Goal: Task Accomplishment & Management: Manage account settings

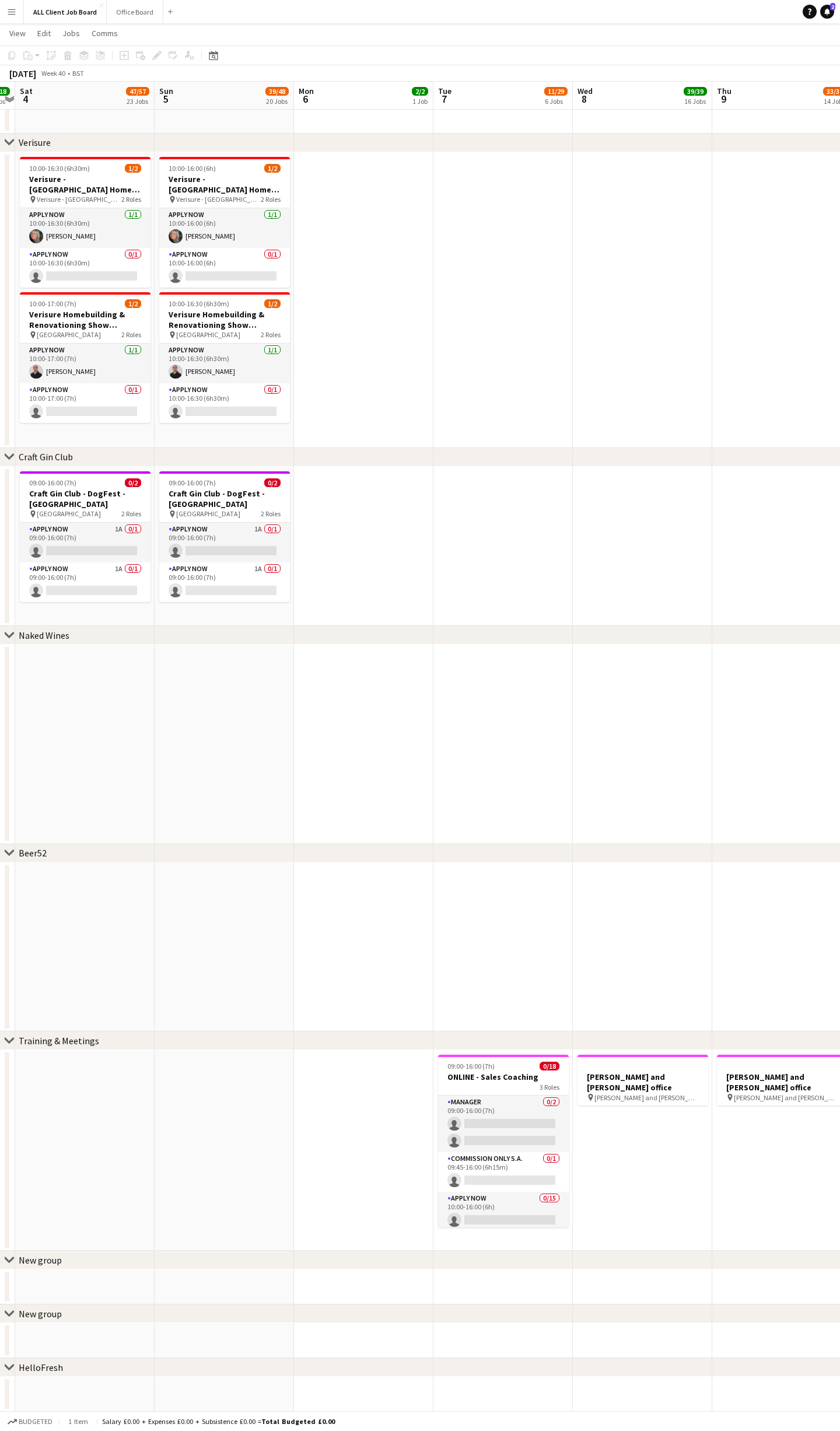
scroll to position [0, 365]
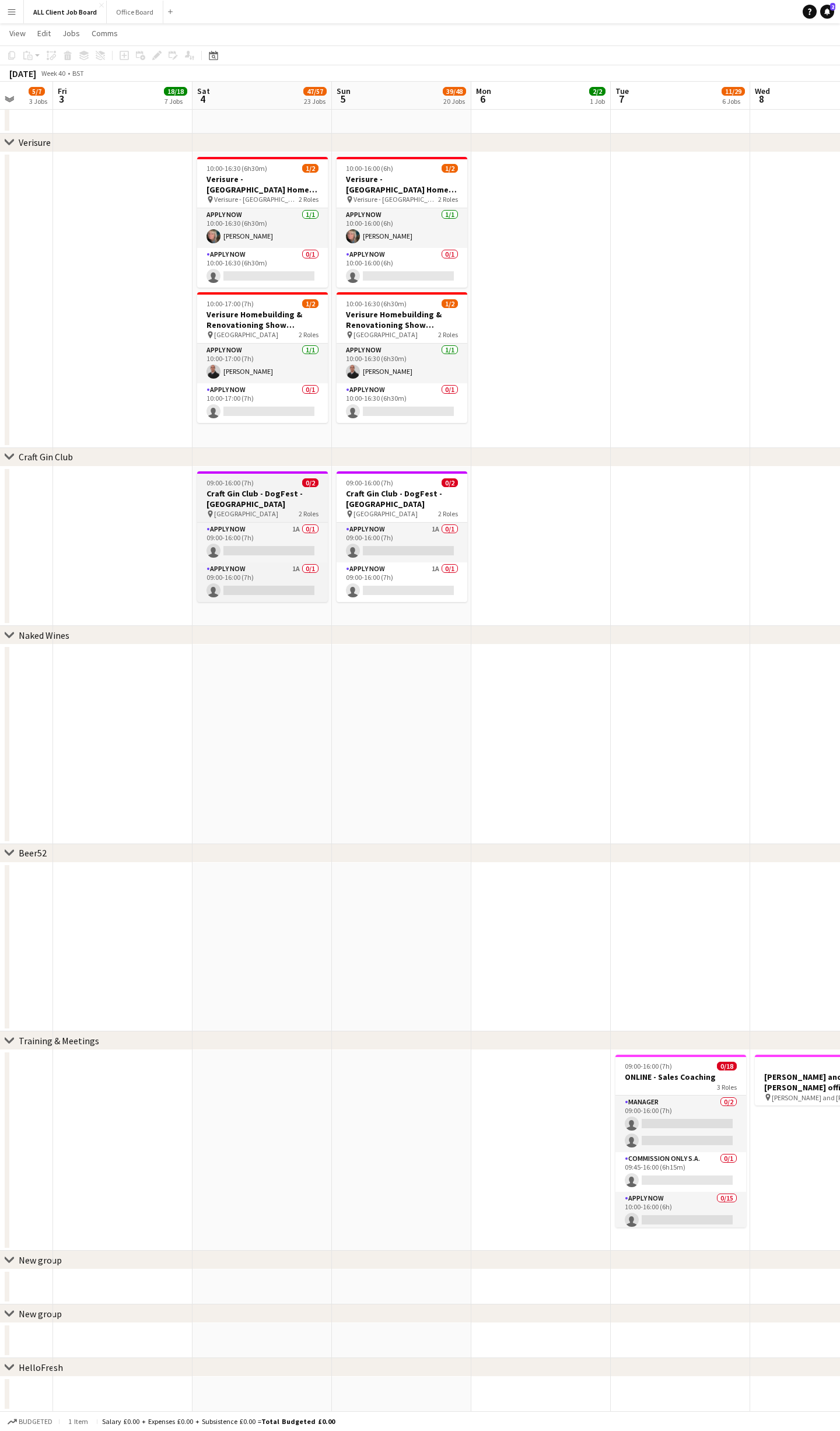
click at [276, 488] on h3 "Craft Gin Club - DogFest - [GEOGRAPHIC_DATA]" at bounding box center [262, 498] width 130 height 21
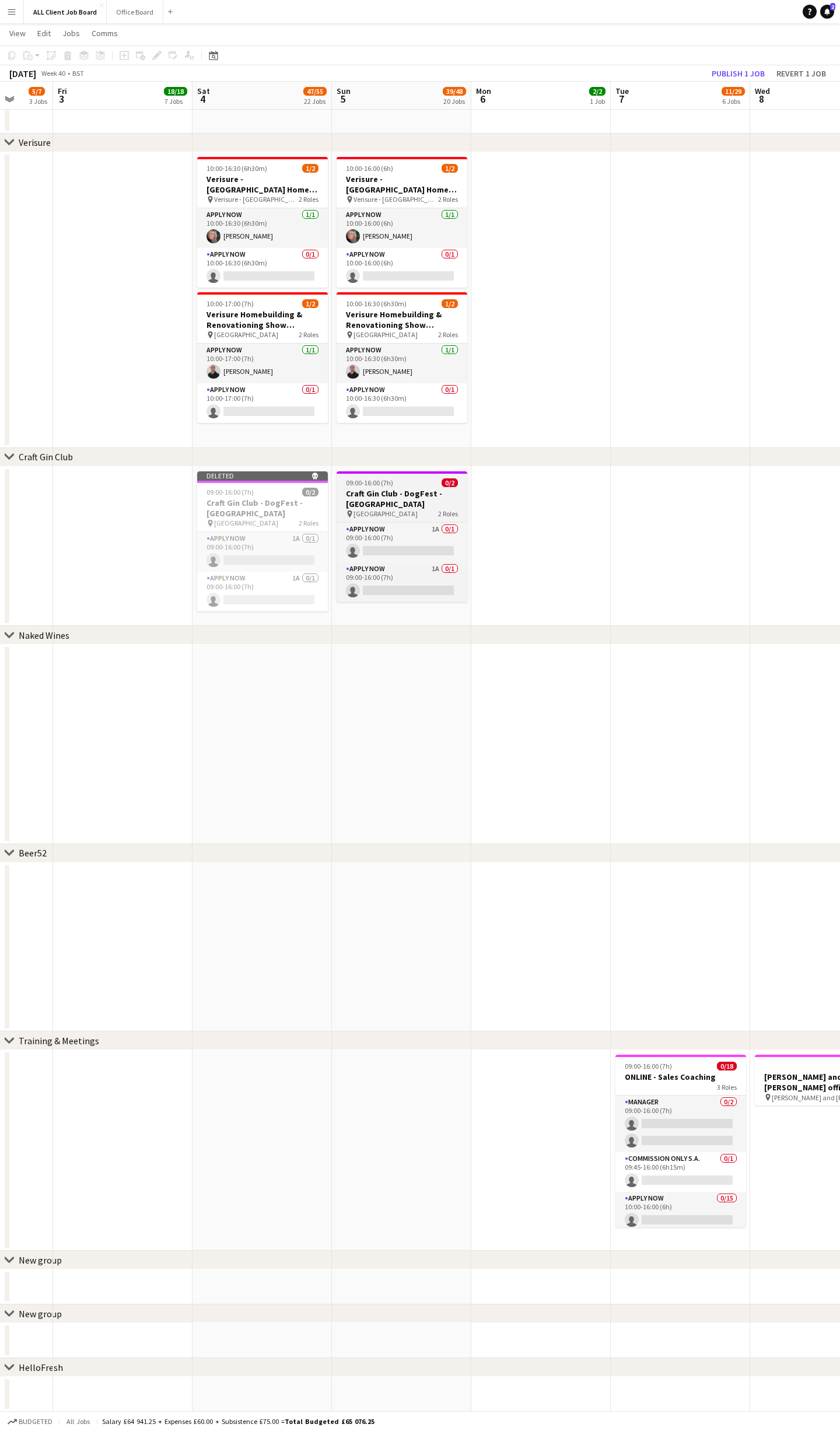
click at [359, 483] on span "09:00-16:00 (7h)" at bounding box center [370, 483] width 48 height 9
click at [720, 74] on button "Publish 2 jobs" at bounding box center [731, 73] width 67 height 16
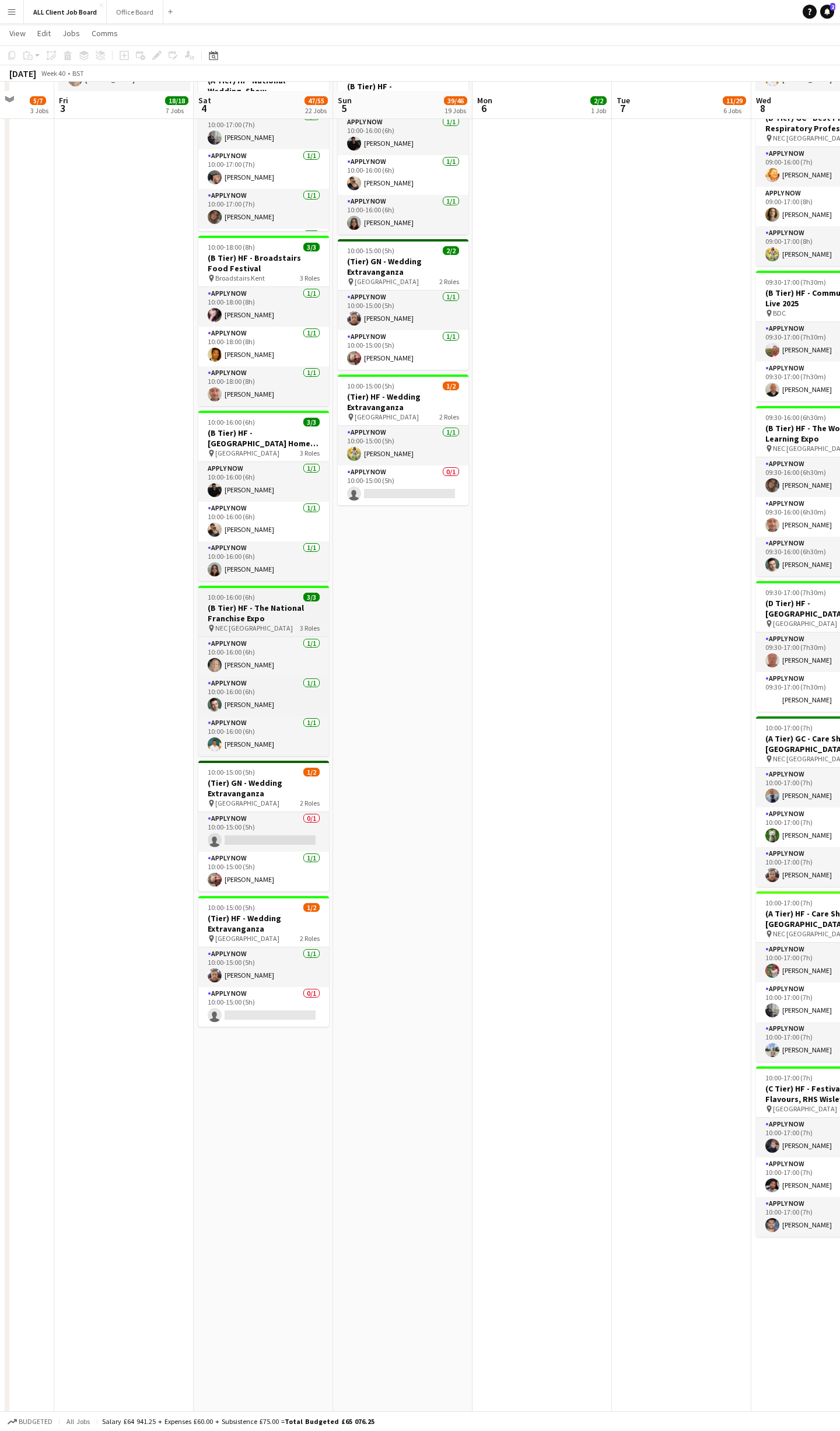
scroll to position [1205, 0]
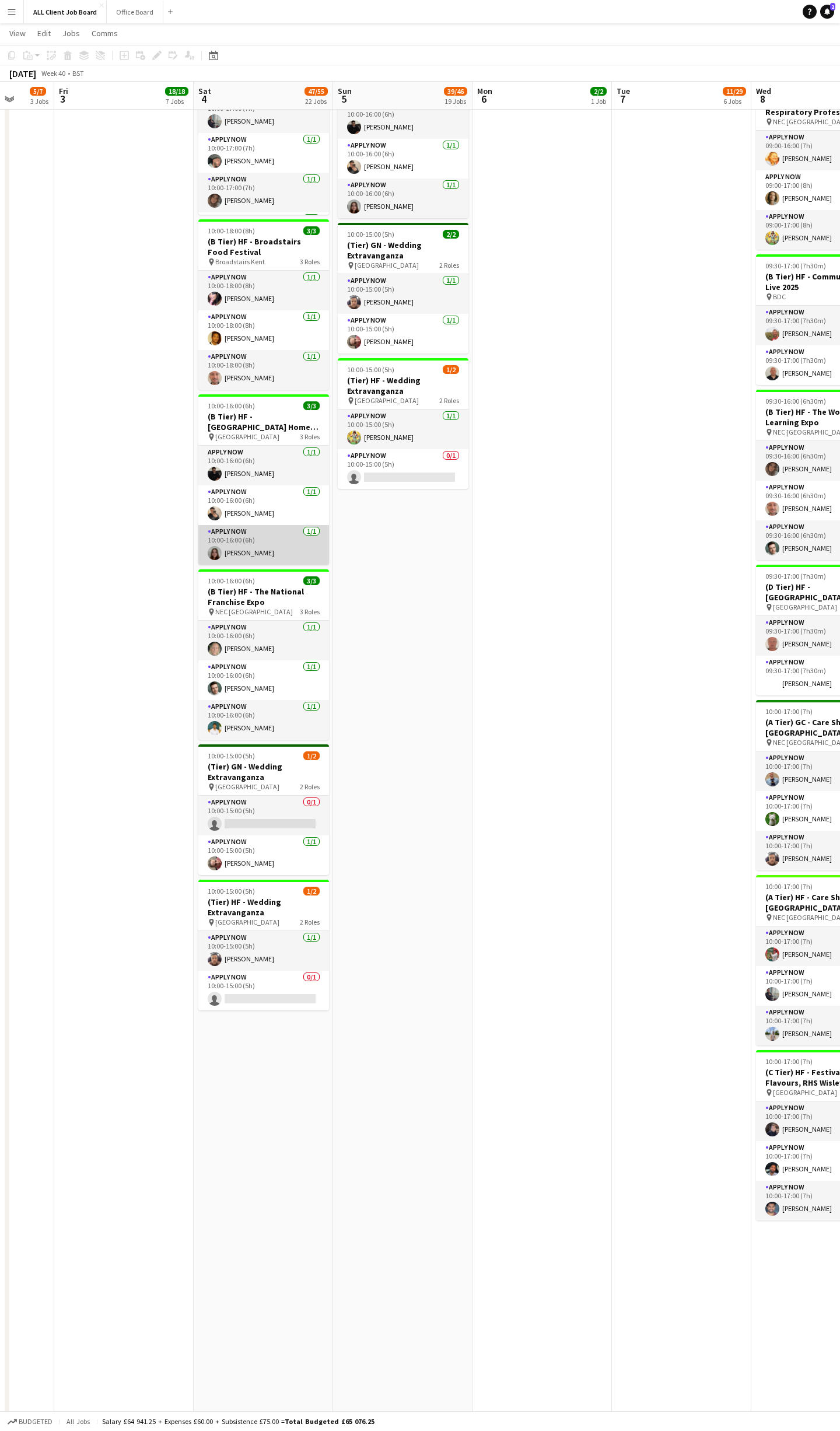
click at [234, 540] on app-card-role "APPLY NOW [DATE] 10:00-16:00 (6h) [PERSON_NAME]" at bounding box center [263, 544] width 130 height 39
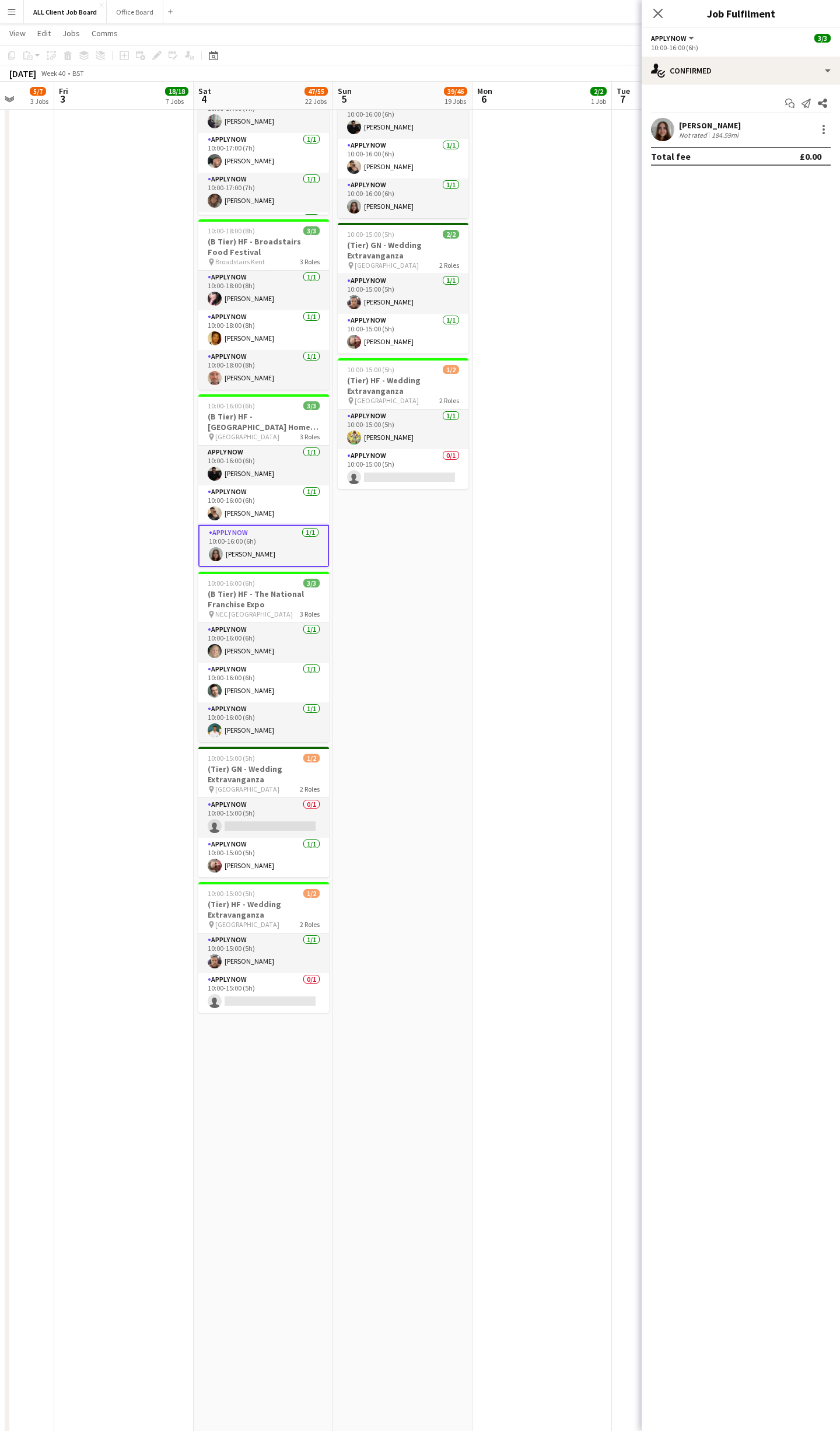
drag, startPoint x: 645, startPoint y: 125, endPoint x: 654, endPoint y: 125, distance: 9.0
click at [647, 125] on div "[PERSON_NAME] Not rated 184.59mi" at bounding box center [741, 128] width 198 height 23
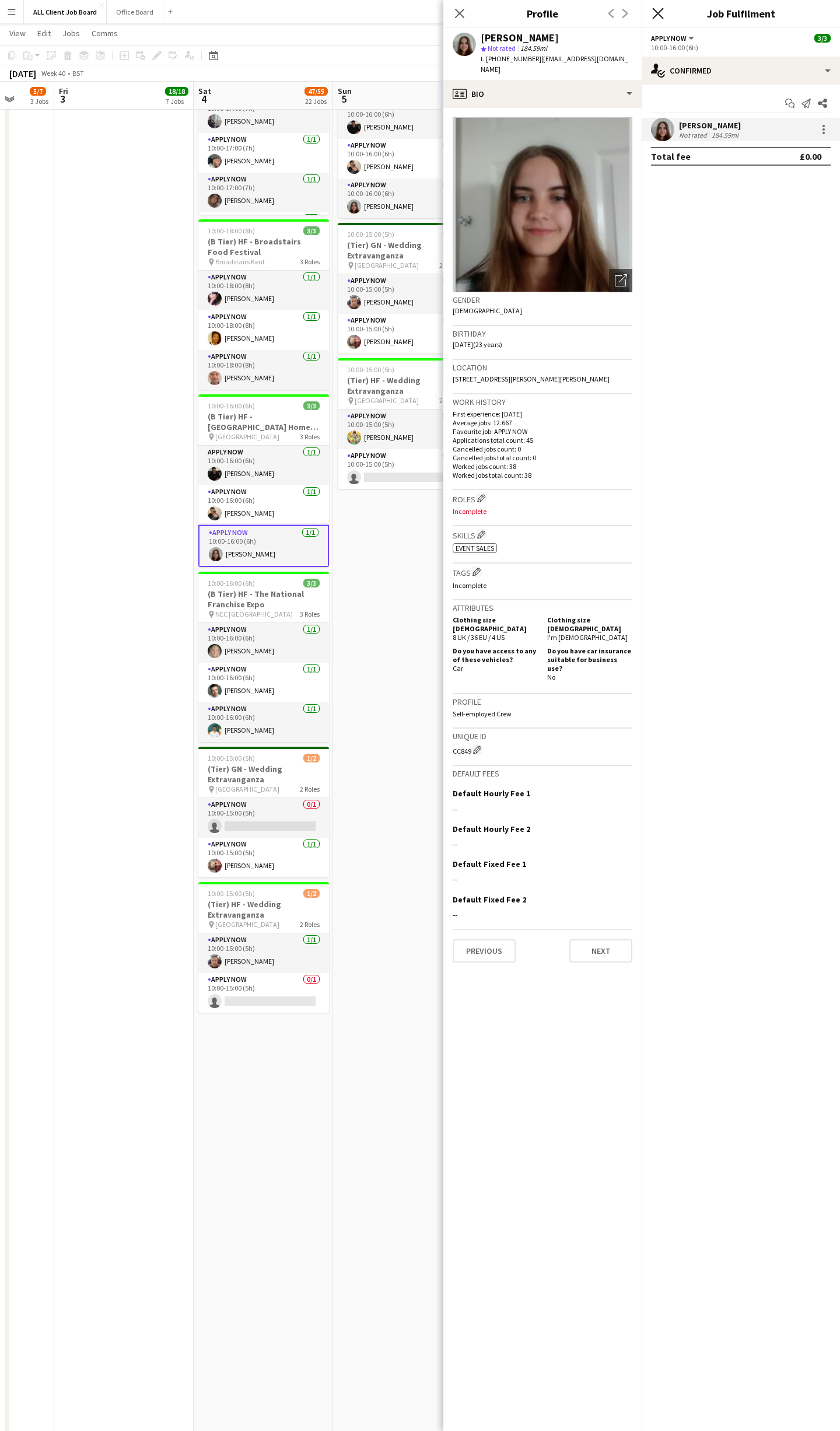
click at [658, 16] on icon "Close pop-in" at bounding box center [658, 13] width 11 height 11
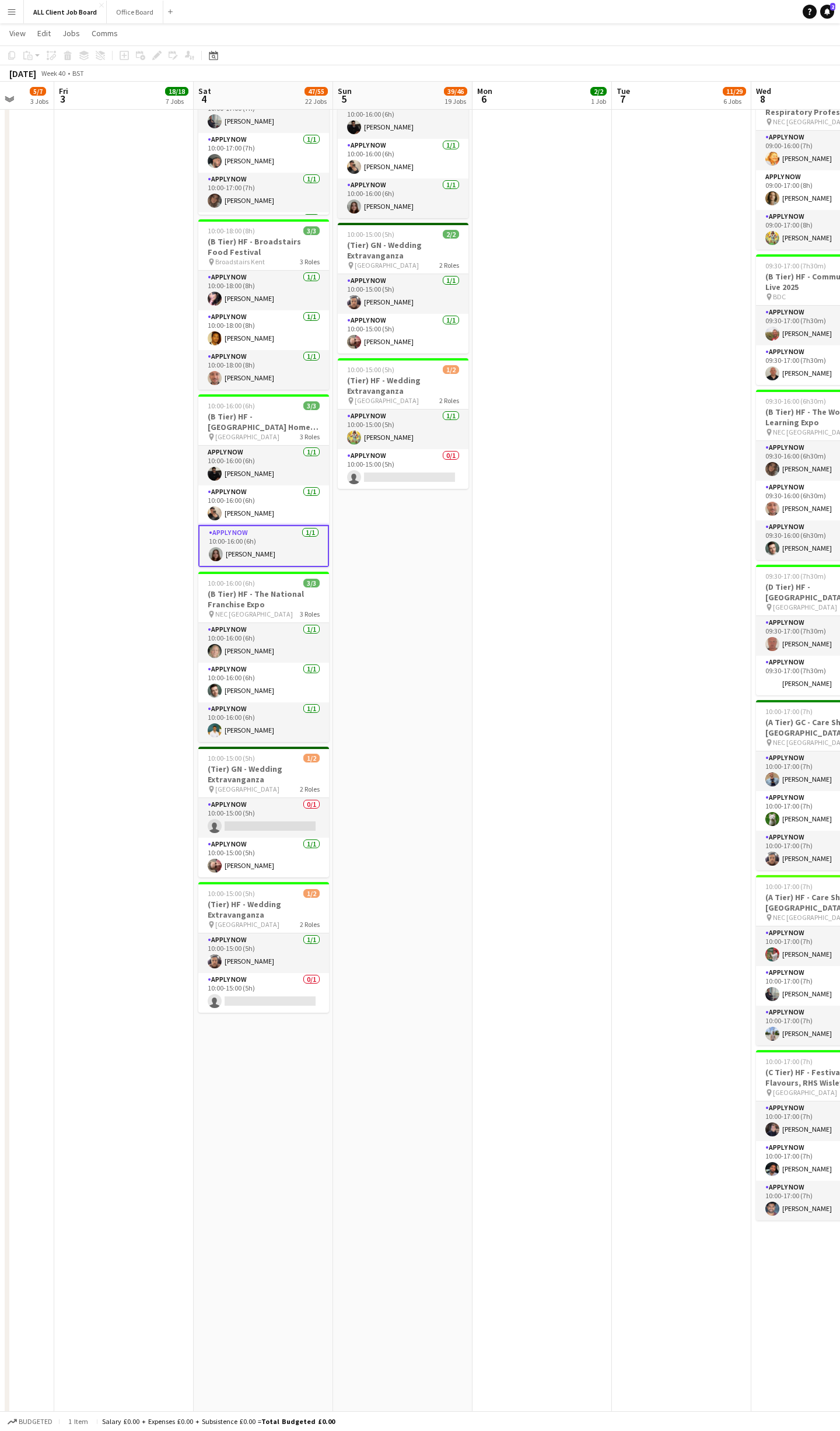
click at [273, 533] on app-card-role "APPLY NOW [DATE] 10:00-16:00 (6h) [PERSON_NAME]" at bounding box center [263, 546] width 130 height 42
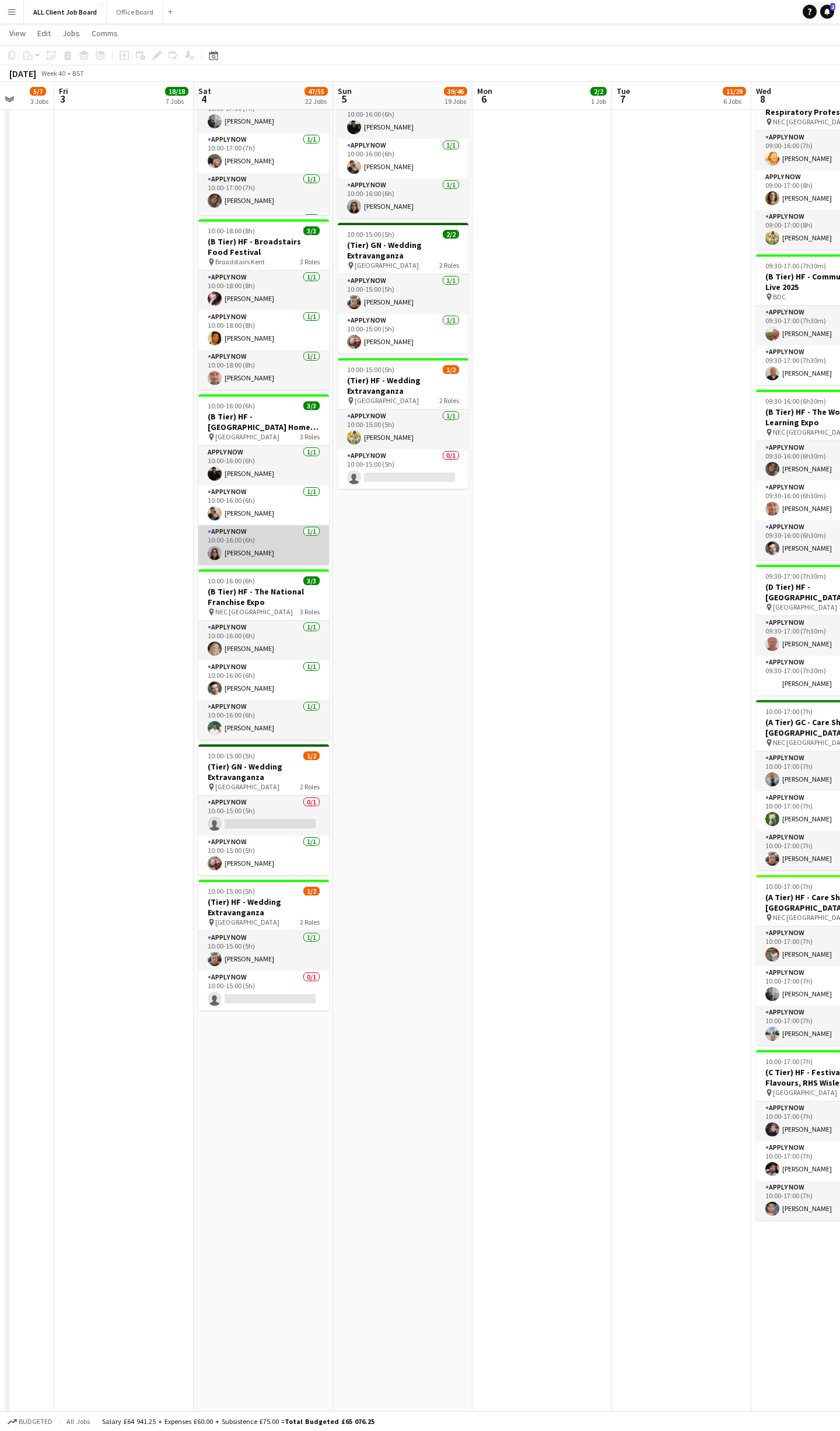
click at [248, 547] on app-card-role "APPLY NOW [DATE] 10:00-16:00 (6h) [PERSON_NAME]" at bounding box center [263, 544] width 130 height 39
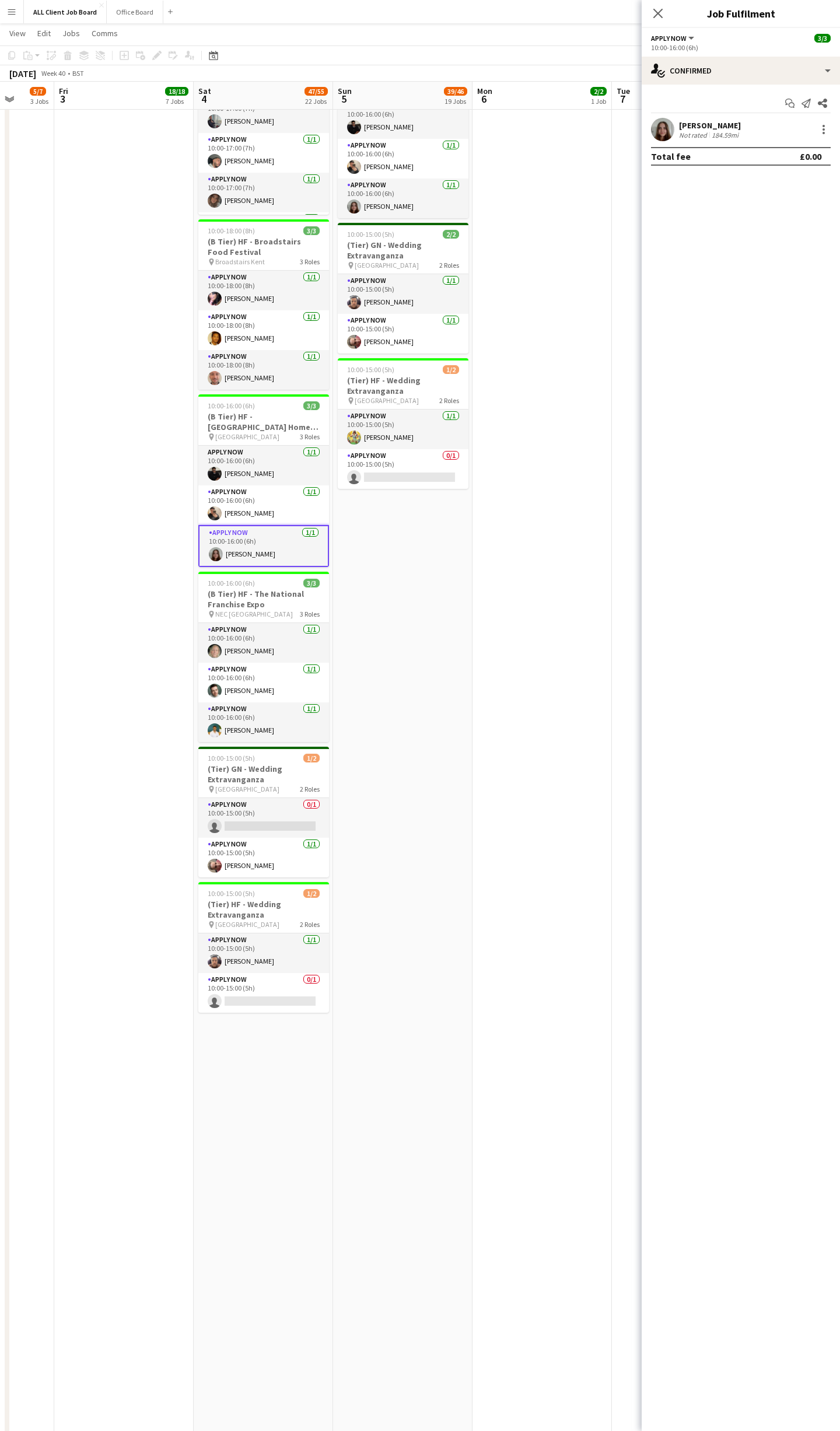
click at [706, 123] on div "[PERSON_NAME]" at bounding box center [709, 125] width 61 height 10
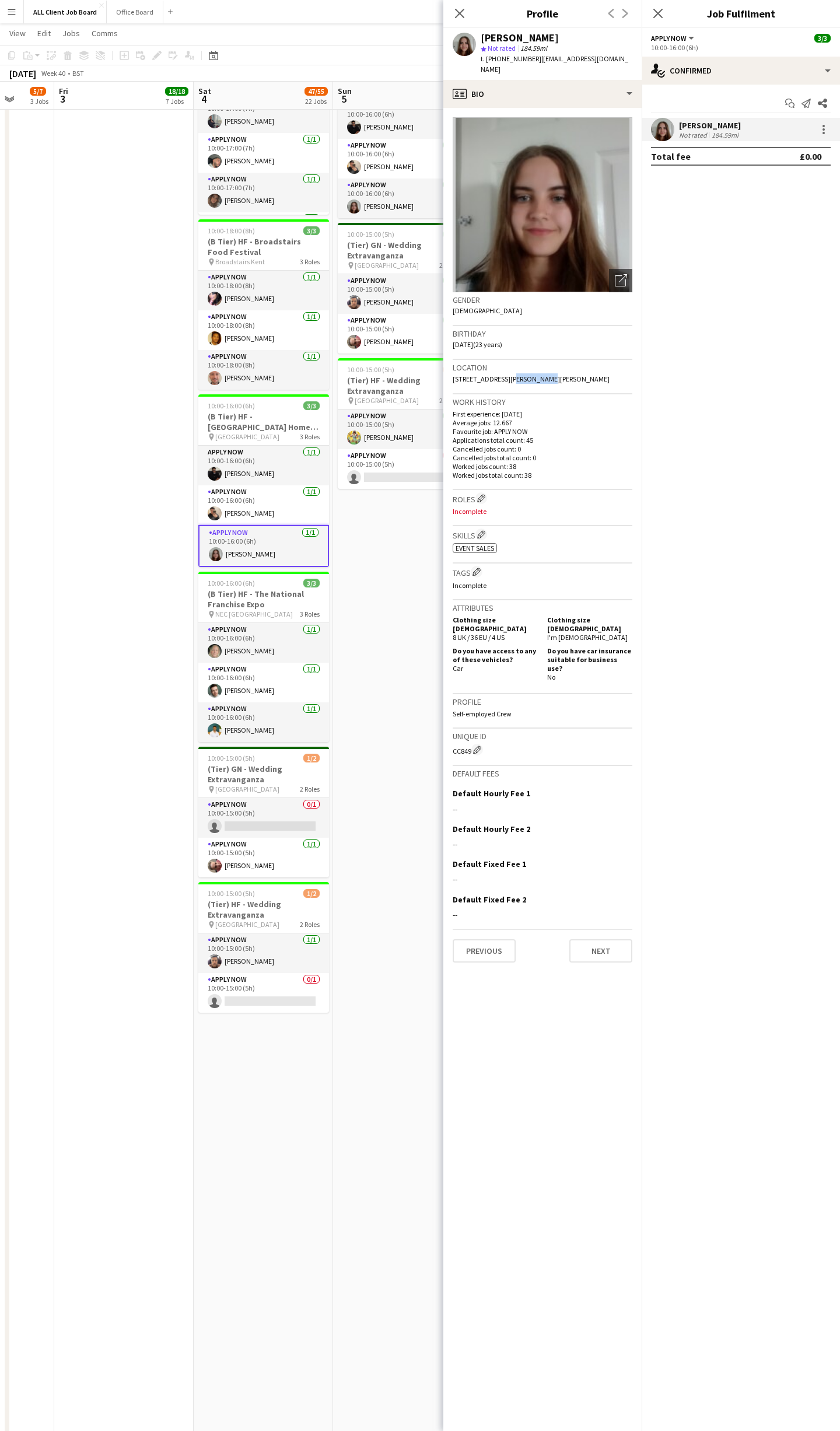
drag, startPoint x: 533, startPoint y: 362, endPoint x: 504, endPoint y: 363, distance: 29.0
click at [503, 374] on span "[STREET_ADDRESS][PERSON_NAME][PERSON_NAME]" at bounding box center [531, 379] width 157 height 9
copy span "Caernarfon"
drag, startPoint x: 562, startPoint y: 361, endPoint x: 537, endPoint y: 363, distance: 25.1
click at [537, 374] on span "[STREET_ADDRESS][PERSON_NAME][PERSON_NAME]" at bounding box center [531, 379] width 157 height 9
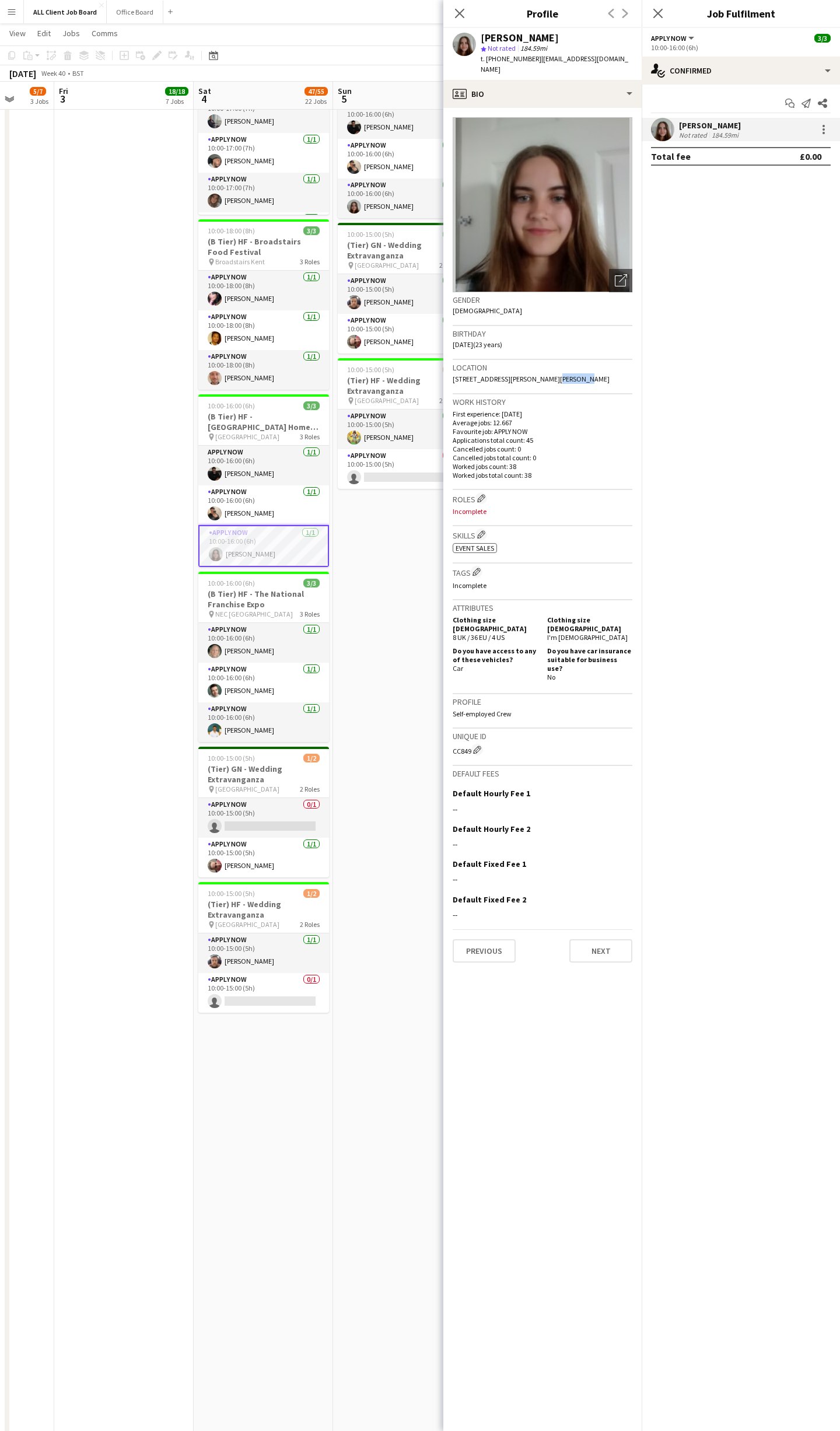
copy span "LL55 3LW"
click at [459, 12] on icon at bounding box center [459, 13] width 11 height 11
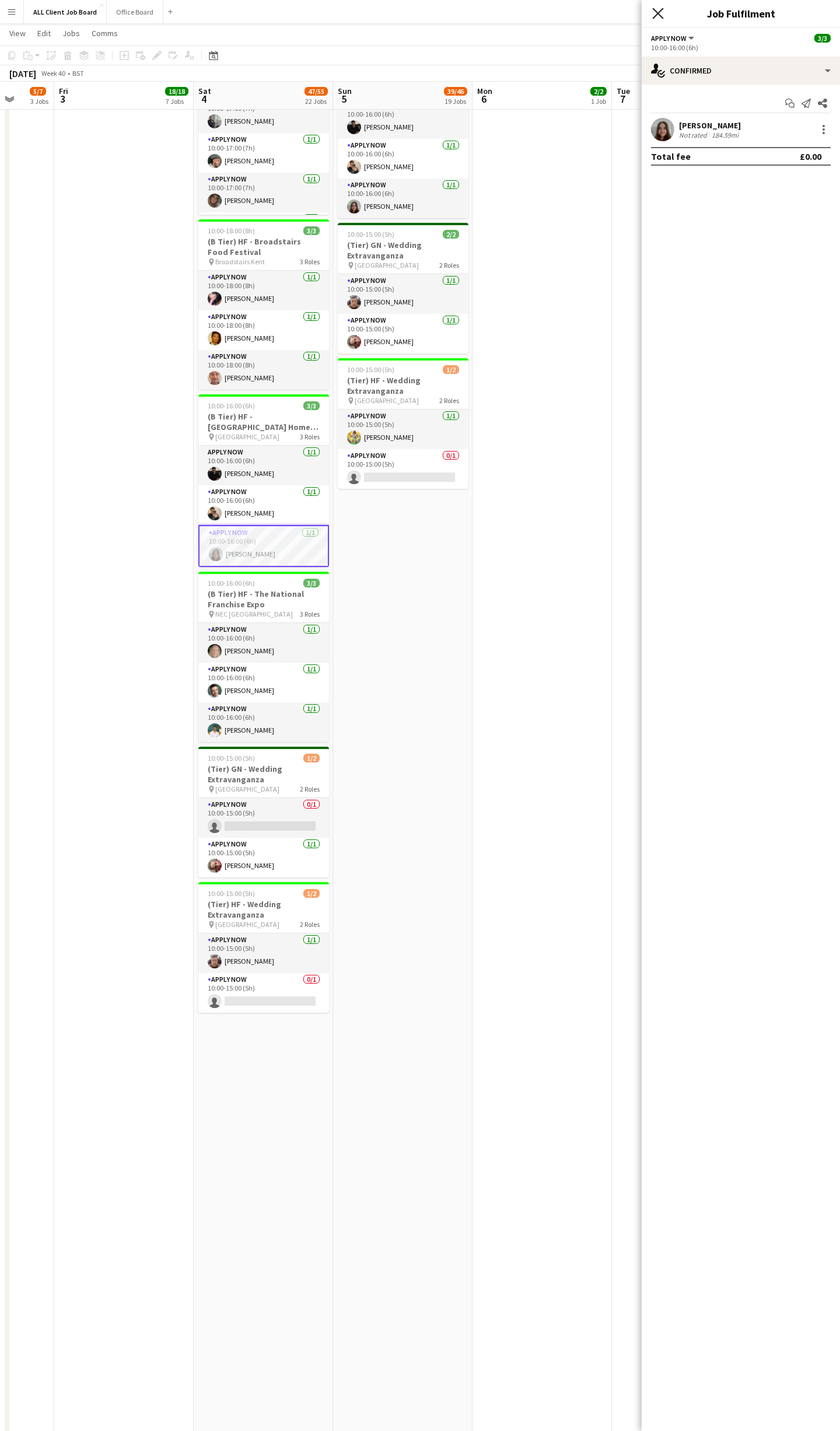
click at [663, 14] on icon "Close pop-in" at bounding box center [658, 13] width 11 height 11
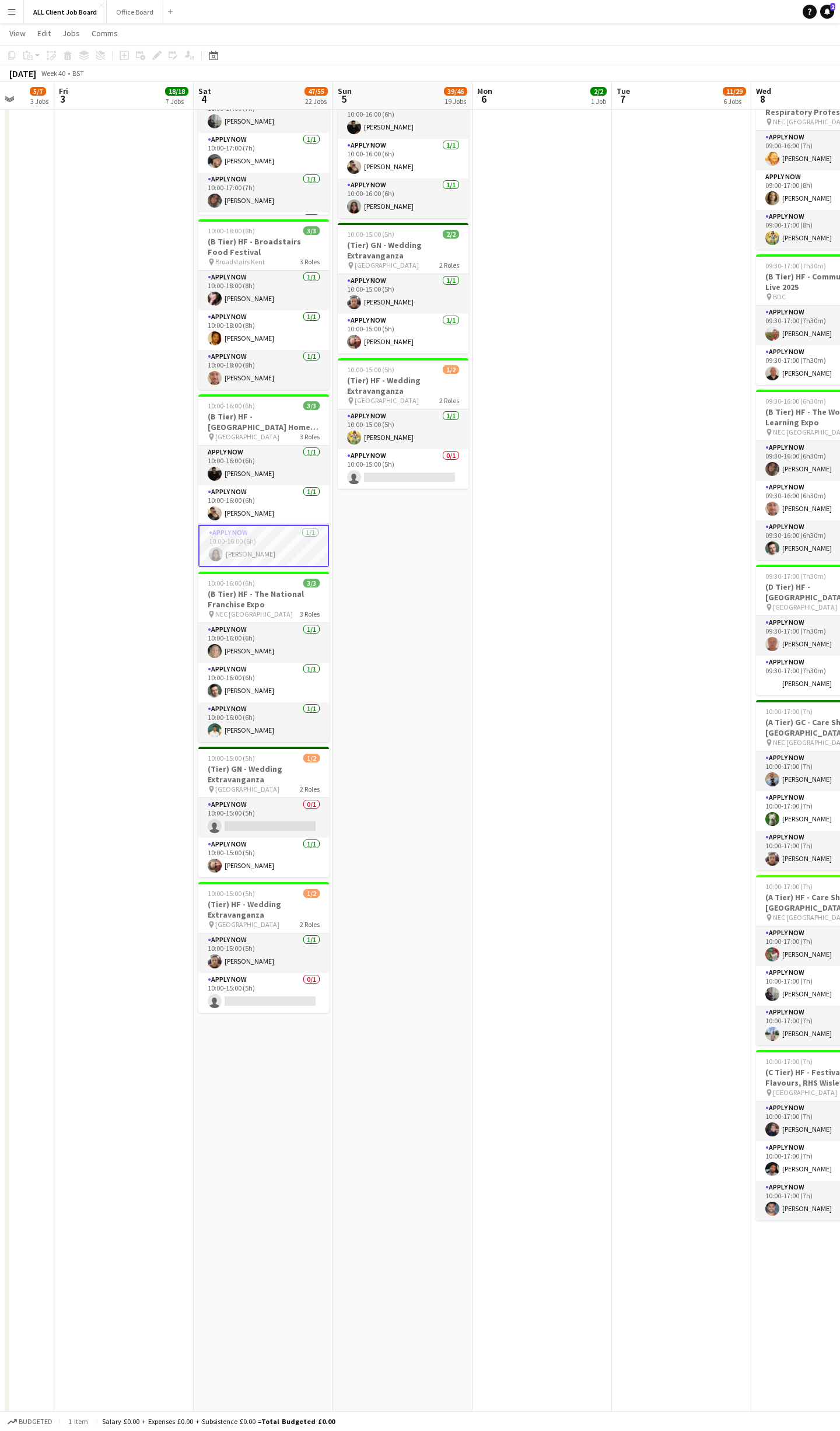
click at [216, 548] on app-user-avatar at bounding box center [216, 554] width 14 height 14
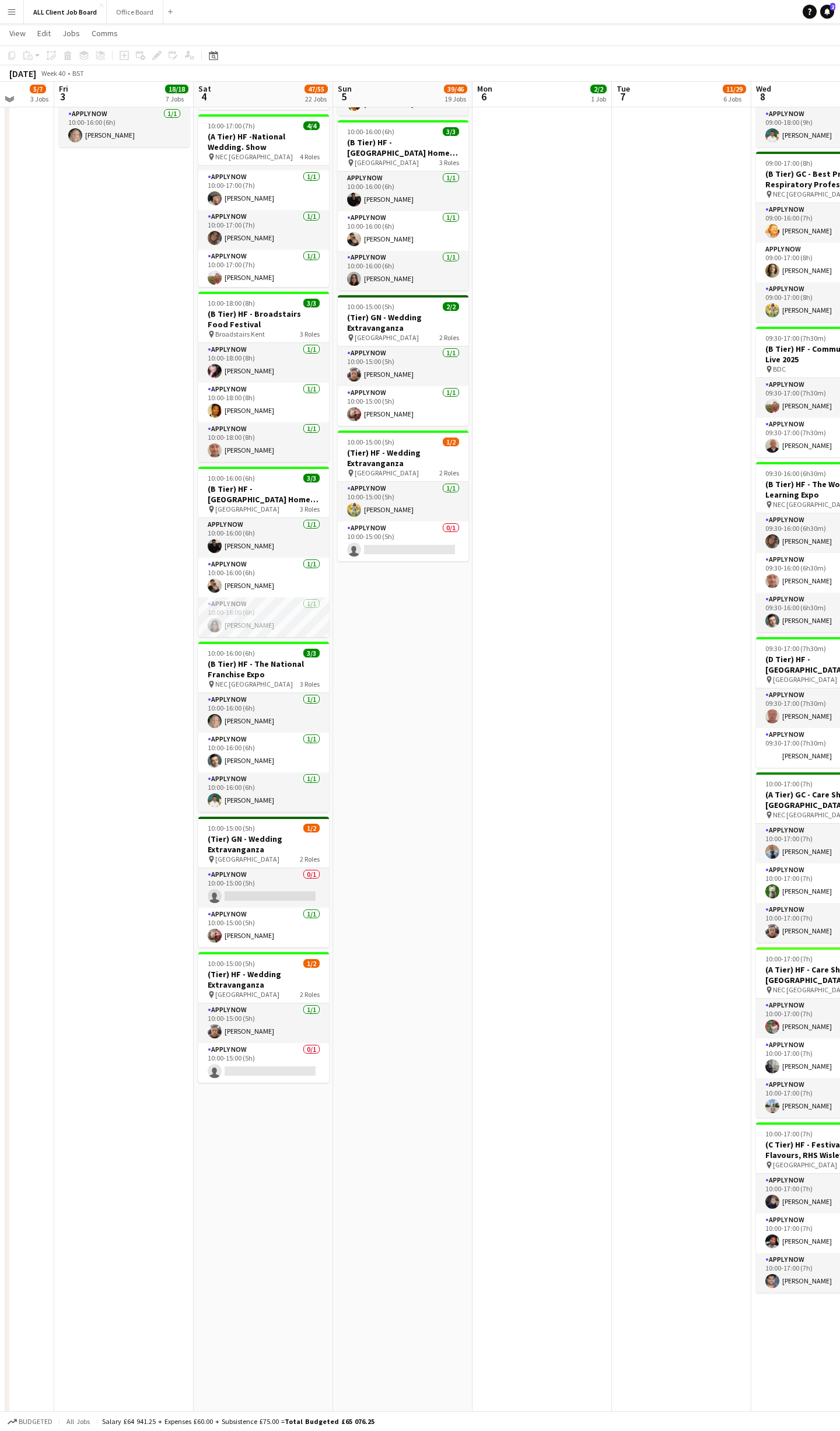
scroll to position [1137, 0]
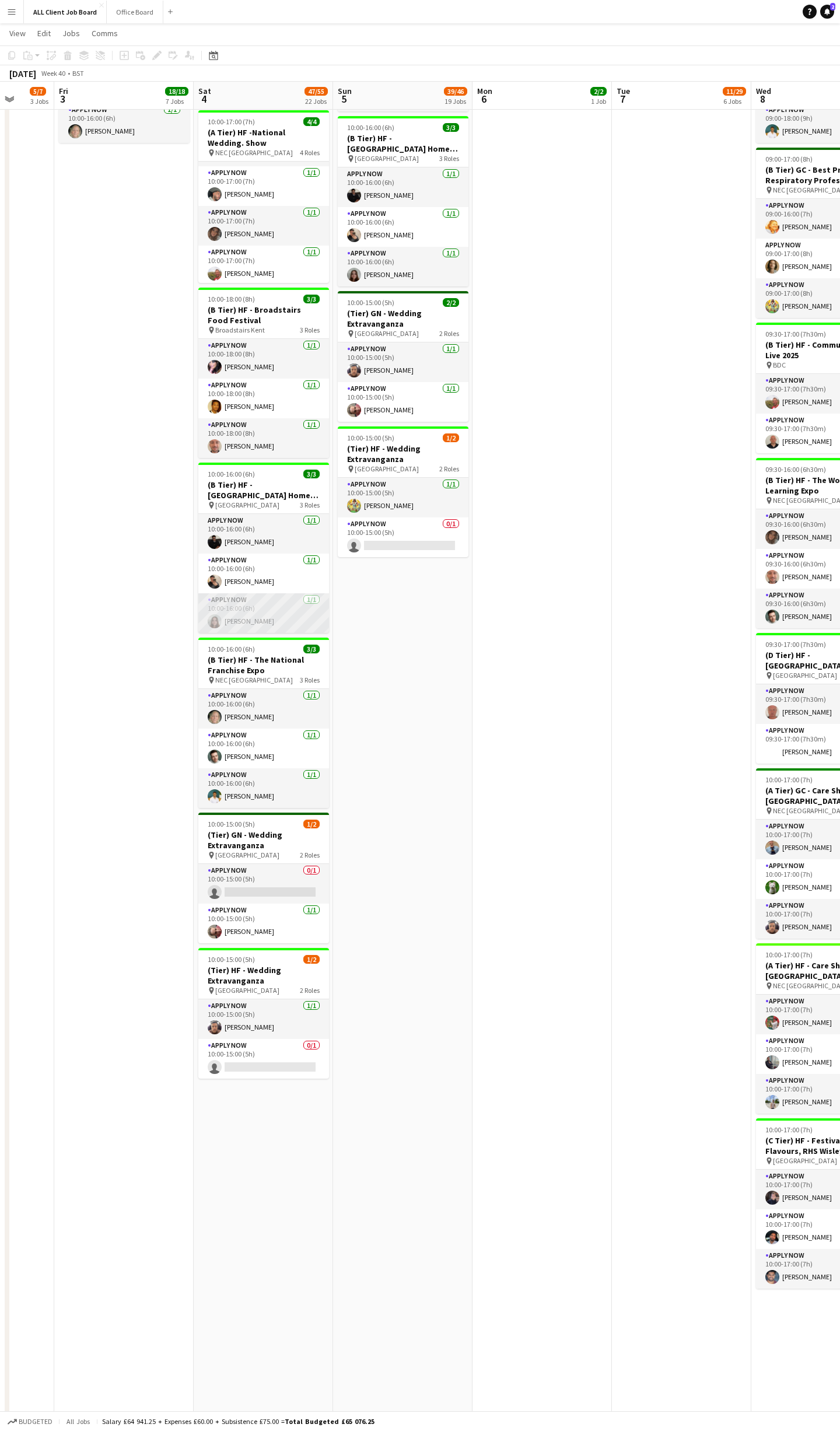
click at [217, 615] on app-user-avatar at bounding box center [214, 621] width 14 height 14
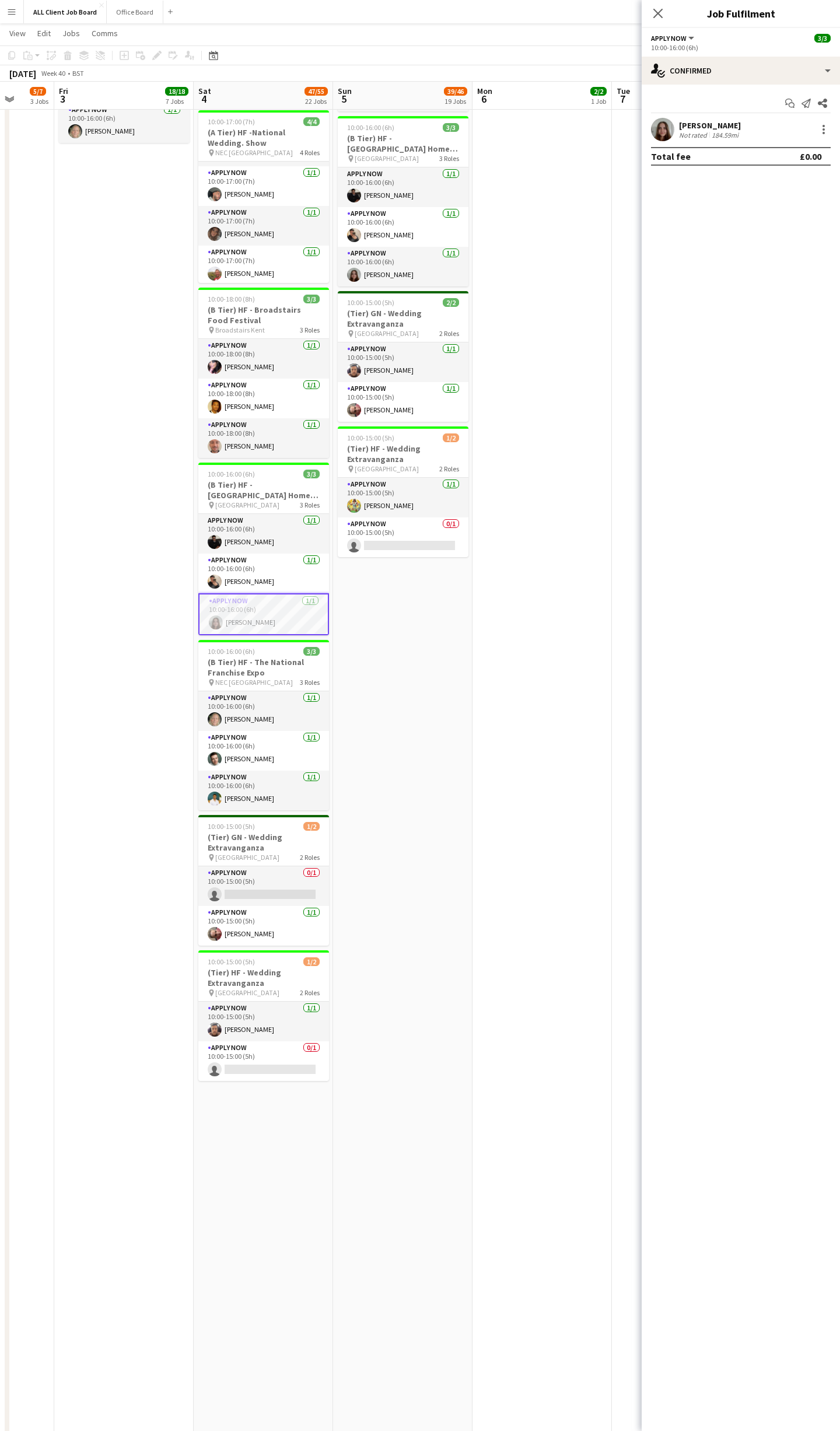
click at [670, 132] on app-user-avatar at bounding box center [662, 128] width 23 height 23
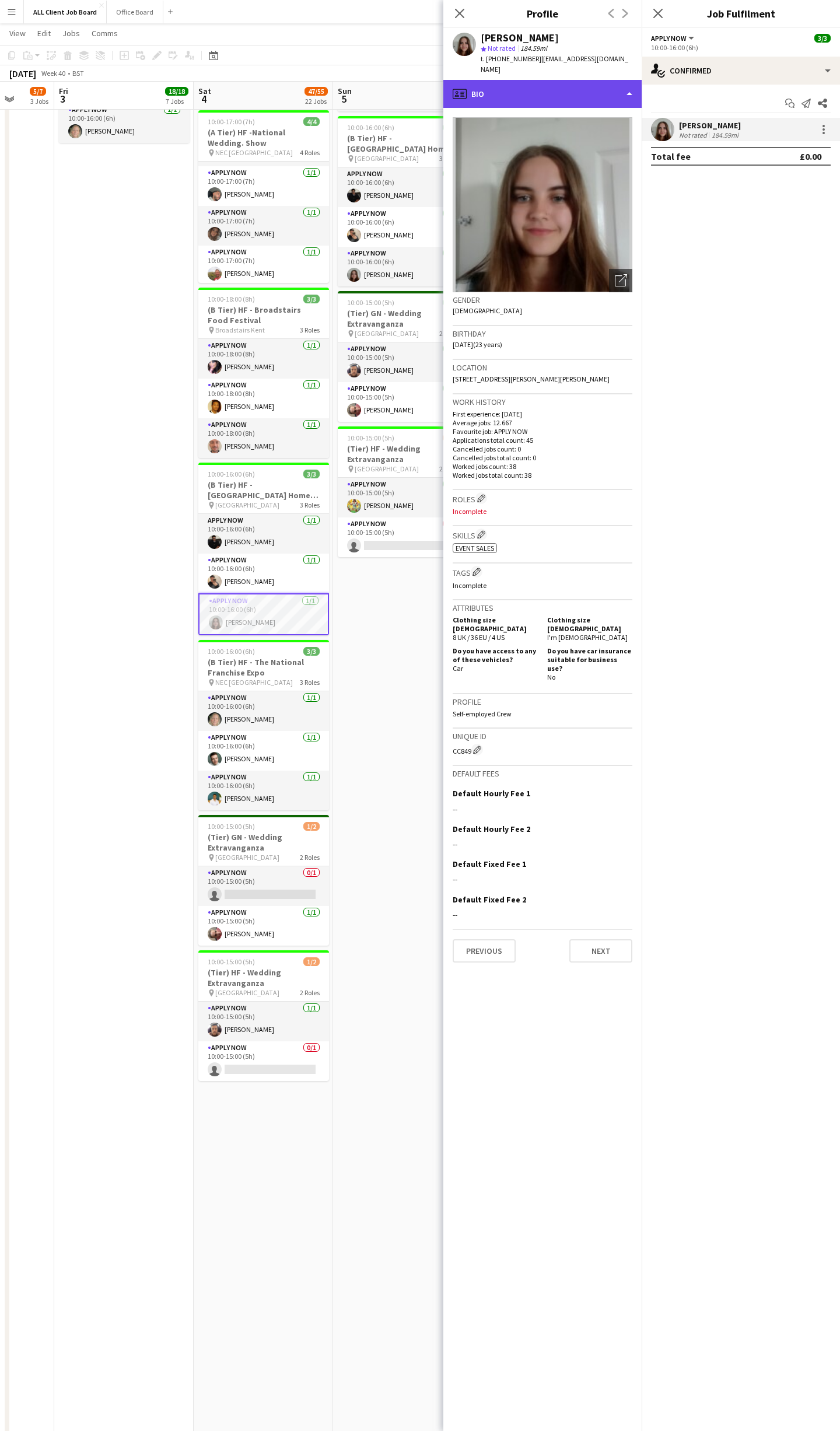
click at [607, 83] on div "profile Bio" at bounding box center [542, 94] width 198 height 28
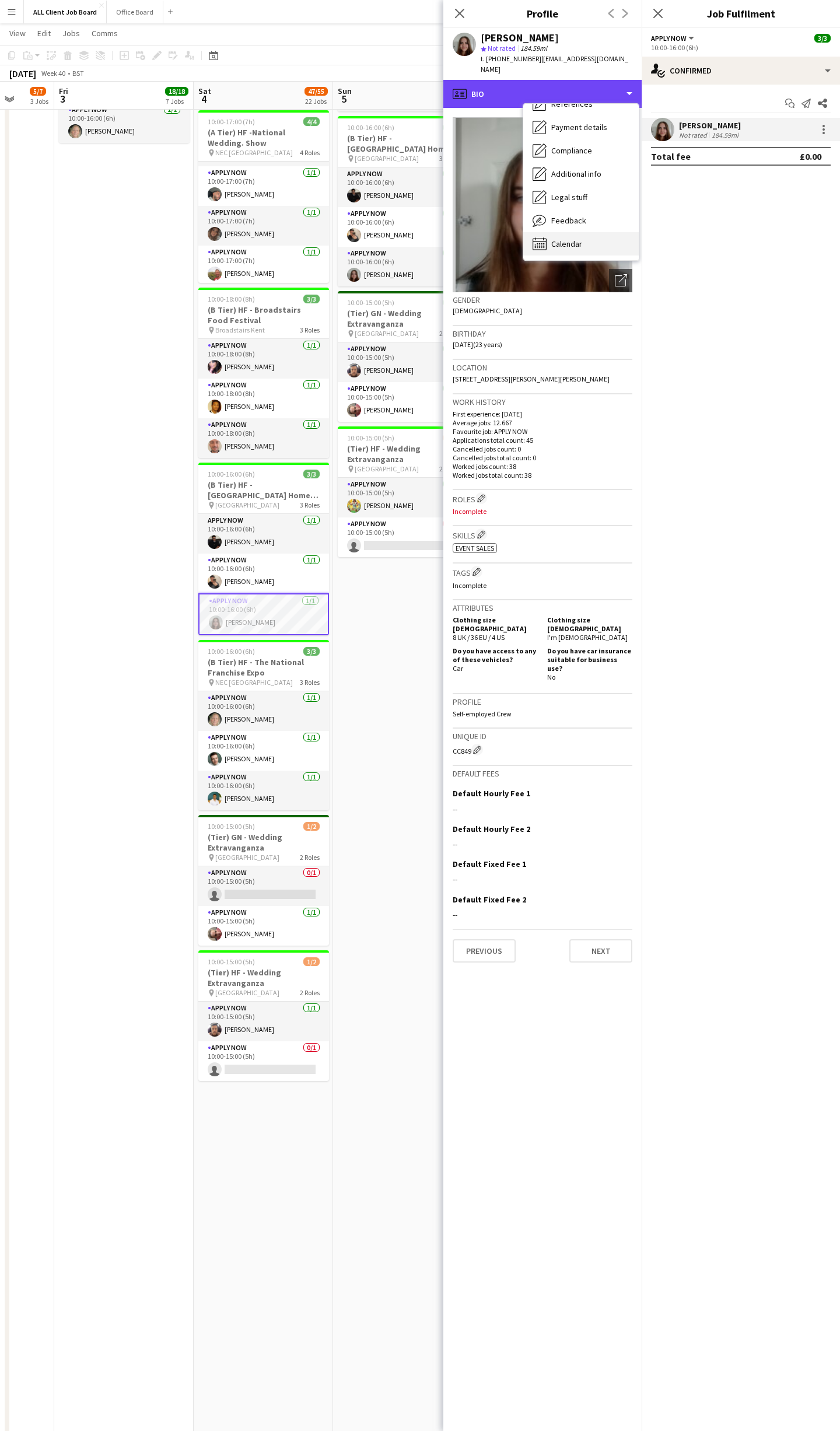
scroll to position [133, 0]
click at [589, 232] on div "Calendar Calendar" at bounding box center [581, 243] width 116 height 23
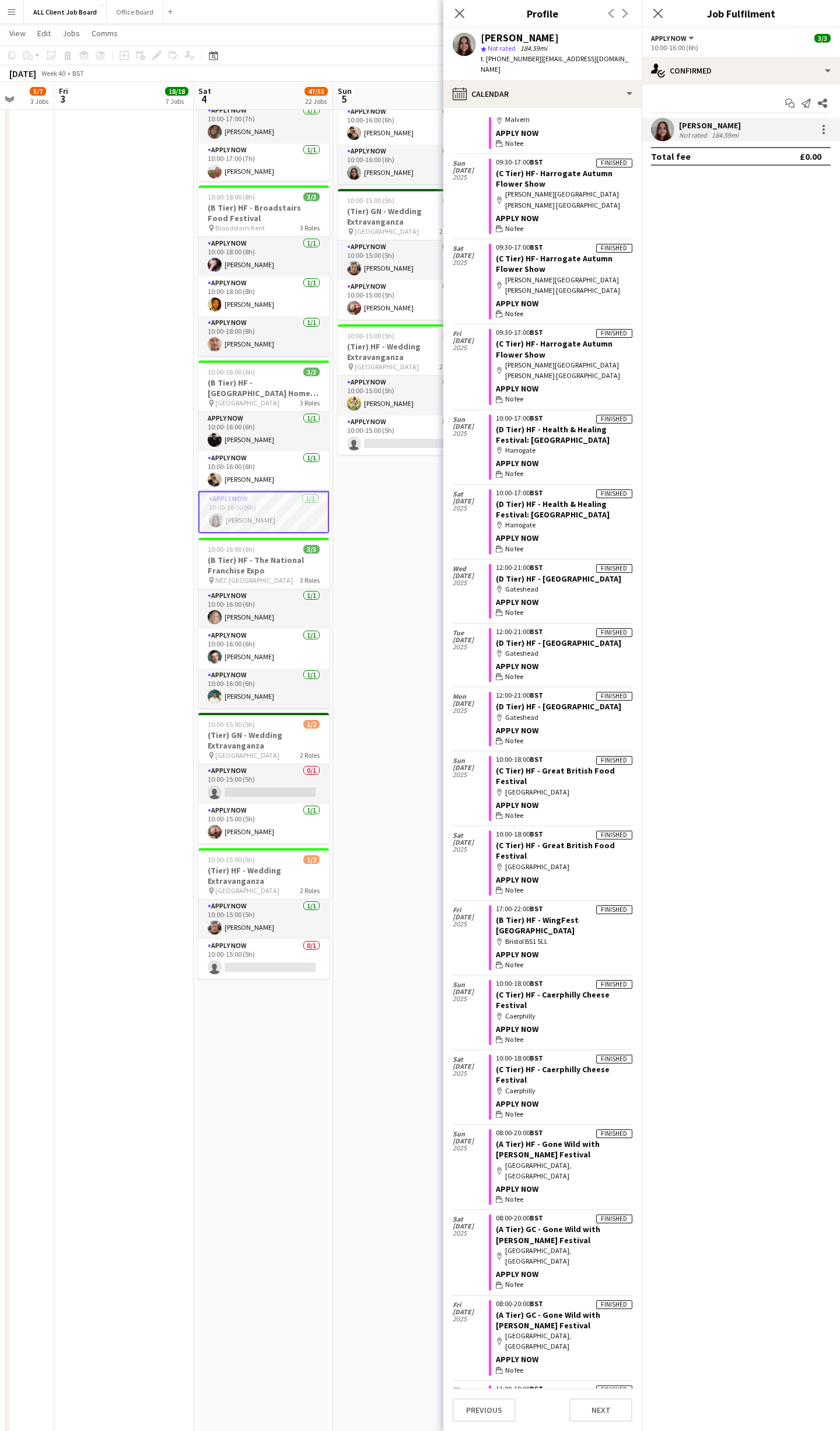
scroll to position [854, 0]
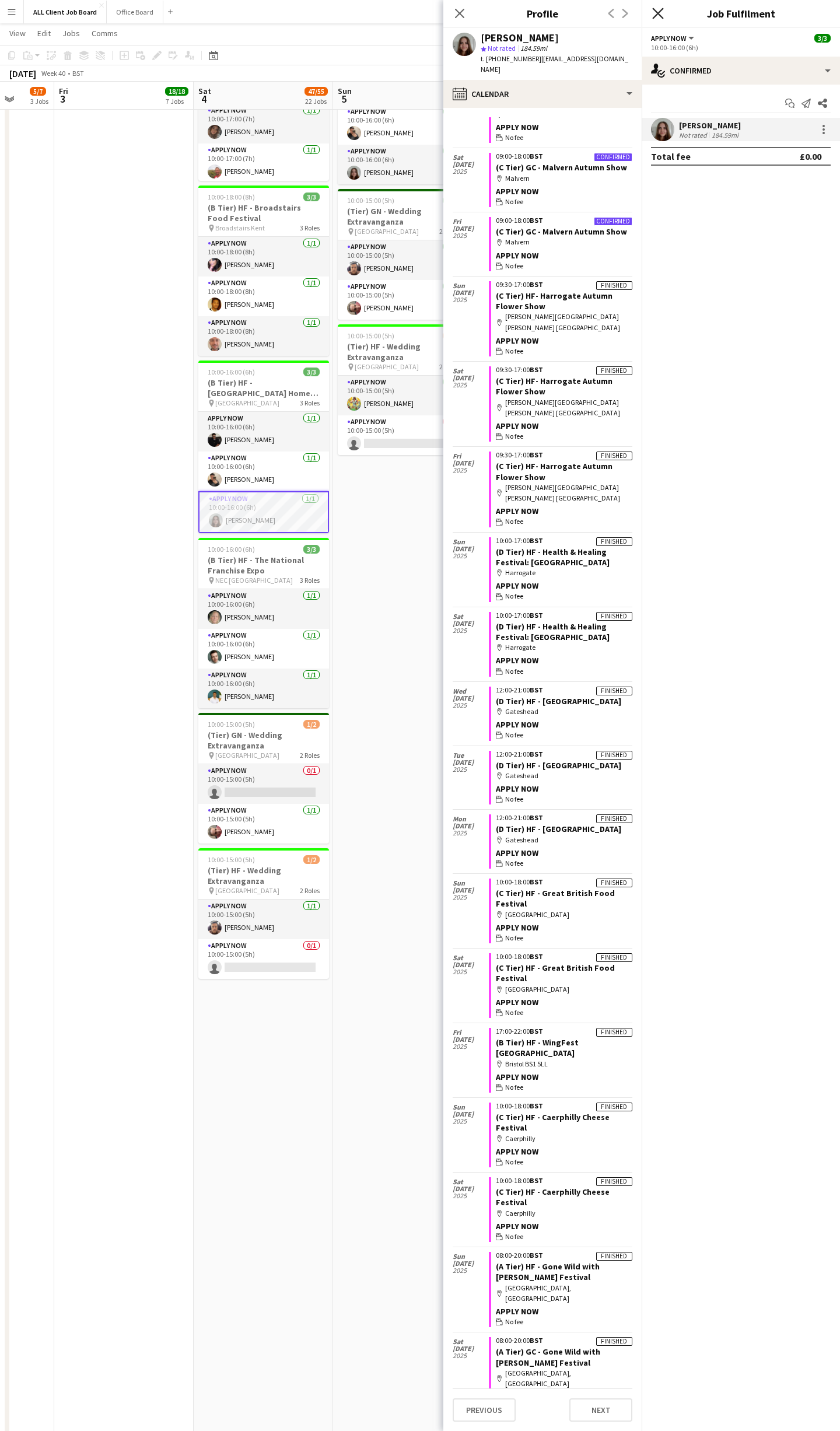
click at [658, 14] on icon at bounding box center [658, 13] width 11 height 11
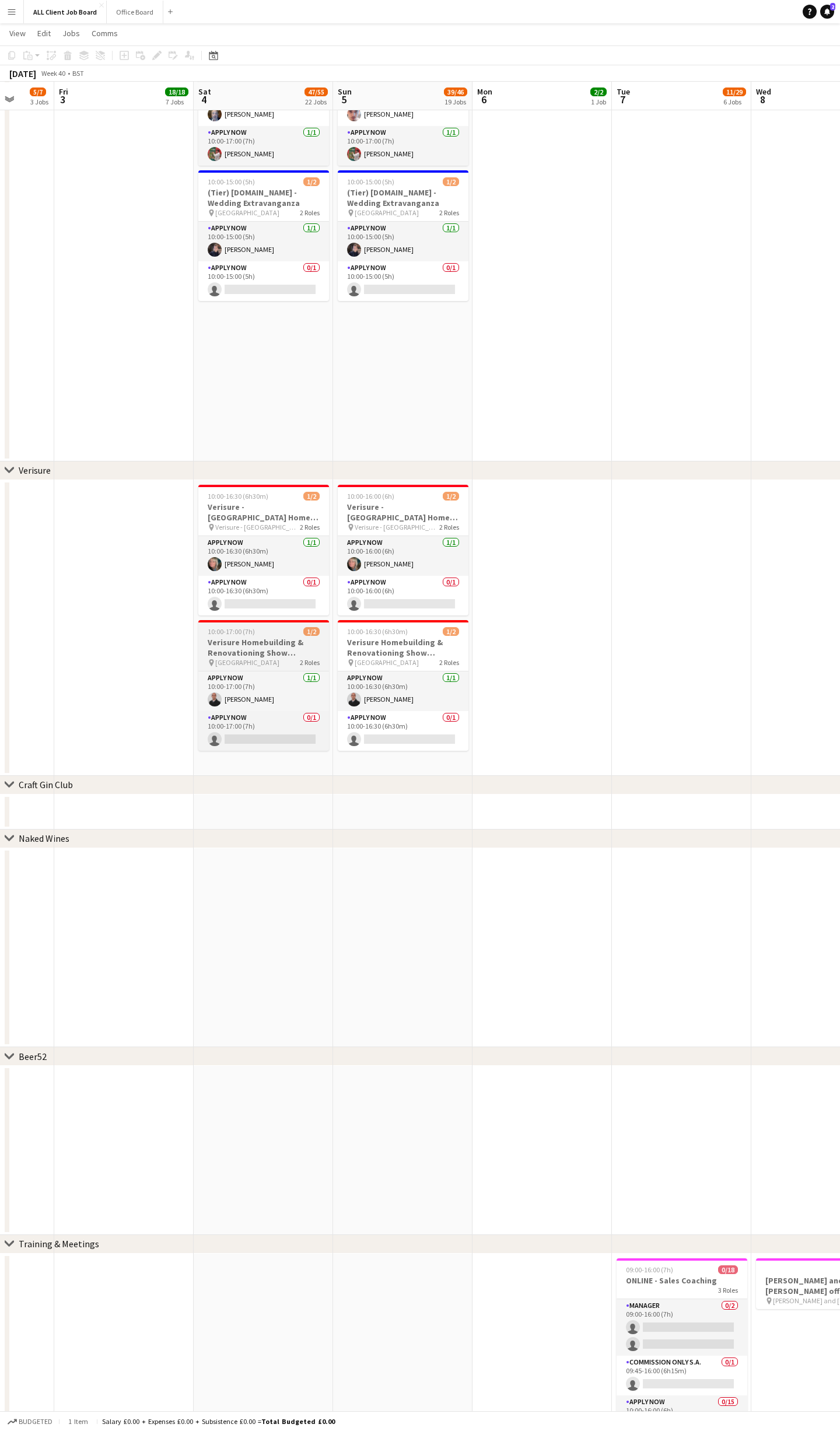
scroll to position [4820, 0]
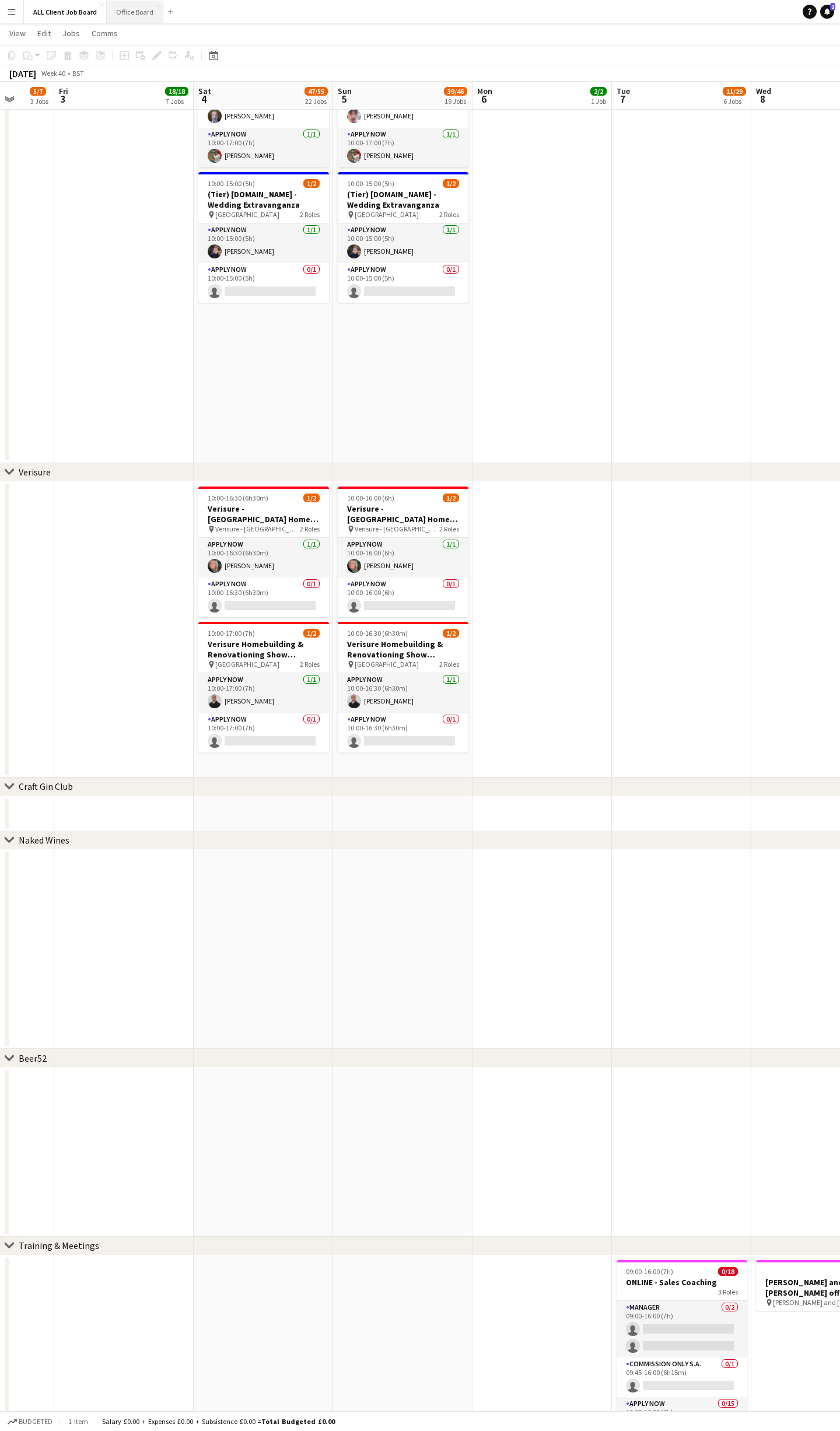
click at [136, 16] on button "Office Board Close" at bounding box center [135, 12] width 57 height 23
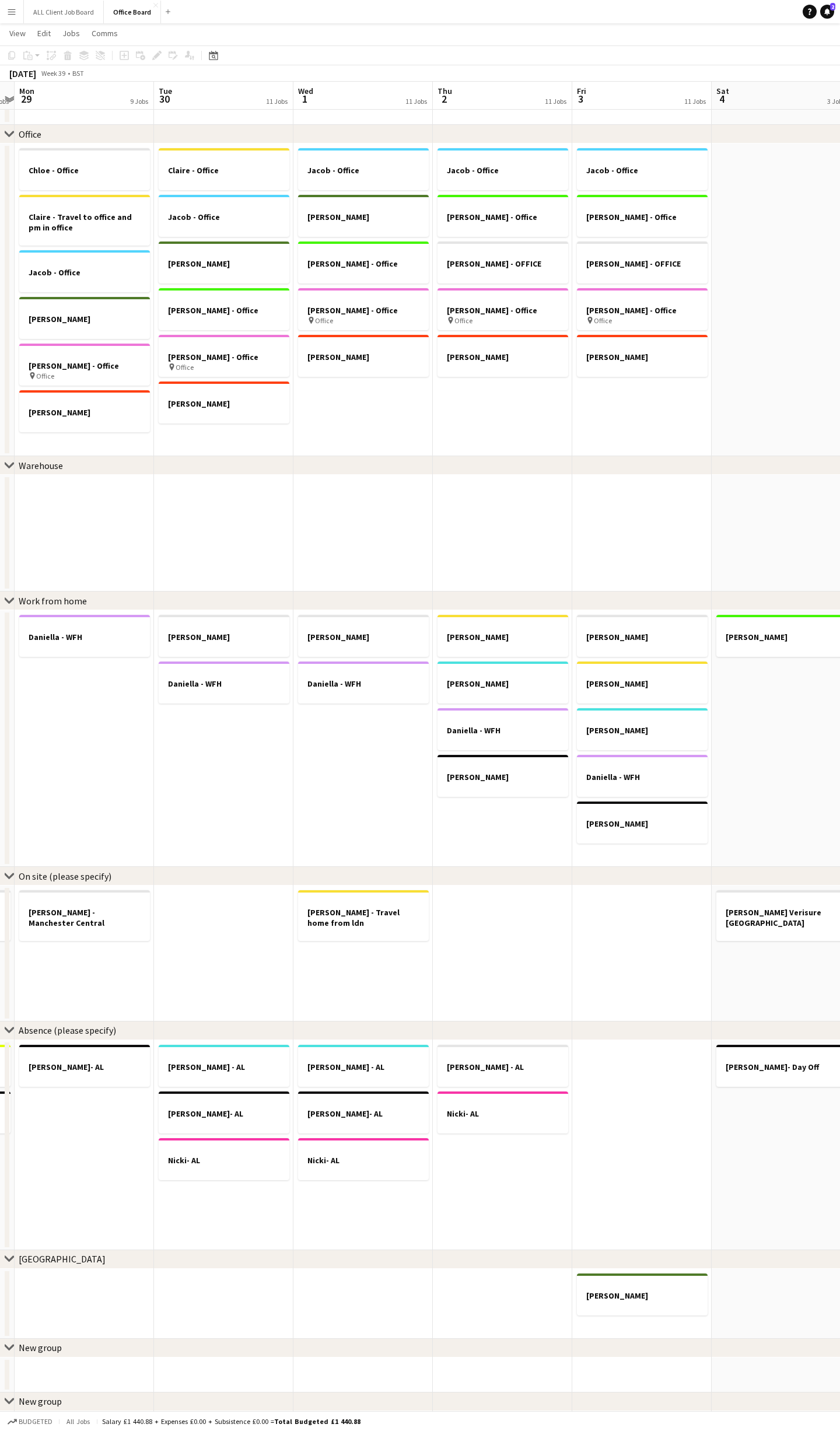
scroll to position [0, 266]
